Goal: Information Seeking & Learning: Learn about a topic

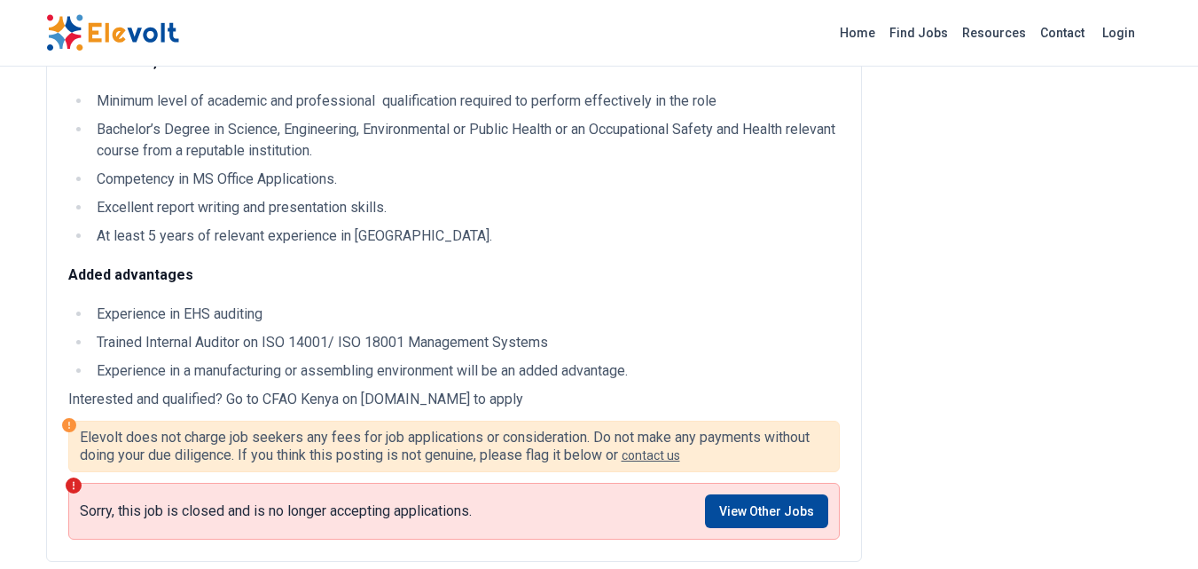
scroll to position [1065, 0]
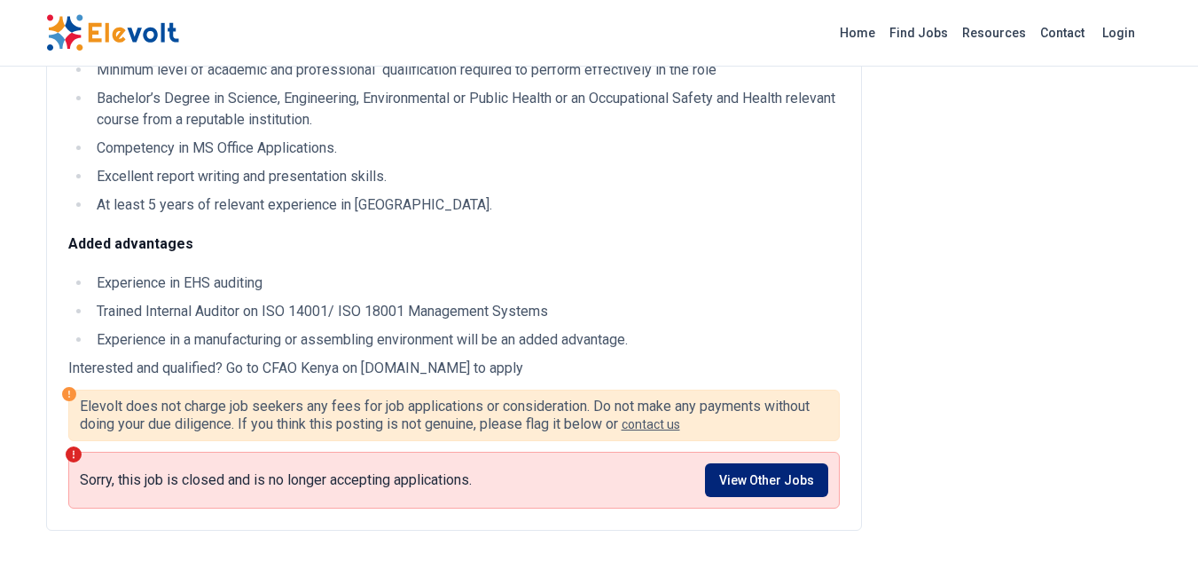
click at [773, 481] on link "View Other Jobs" at bounding box center [766, 480] width 123 height 34
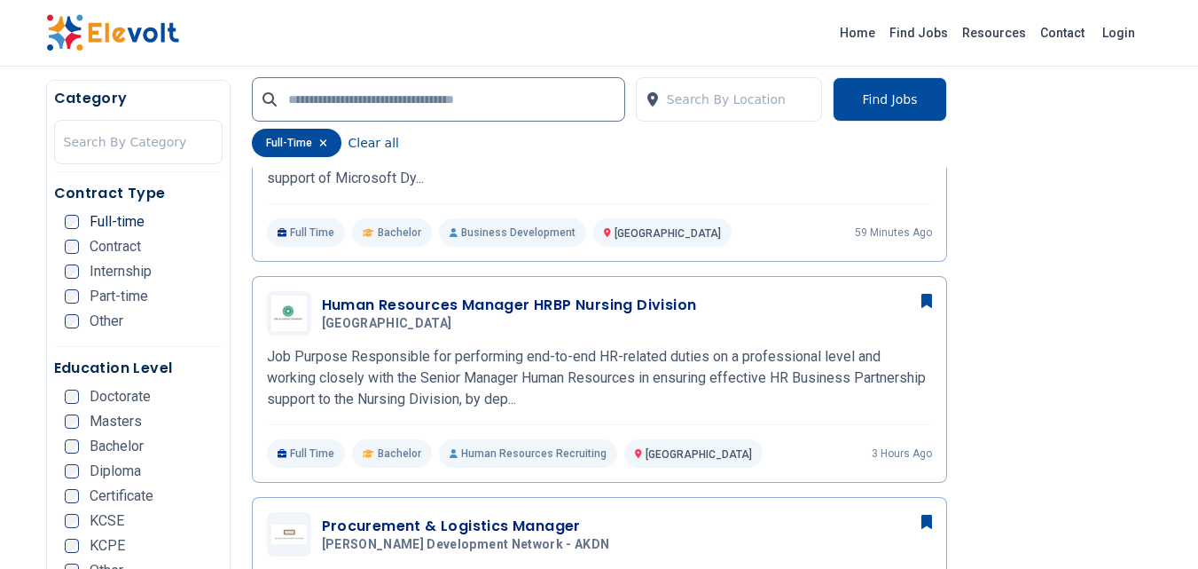
click at [96, 447] on span "Bachelor" at bounding box center [117, 446] width 54 height 14
